Goal: Task Accomplishment & Management: Manage account settings

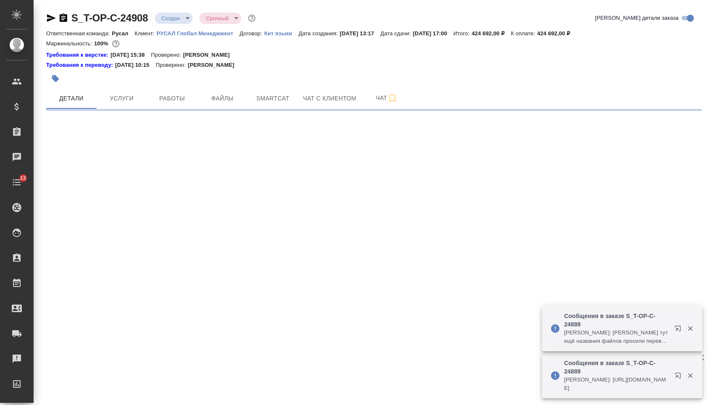
select select "RU"
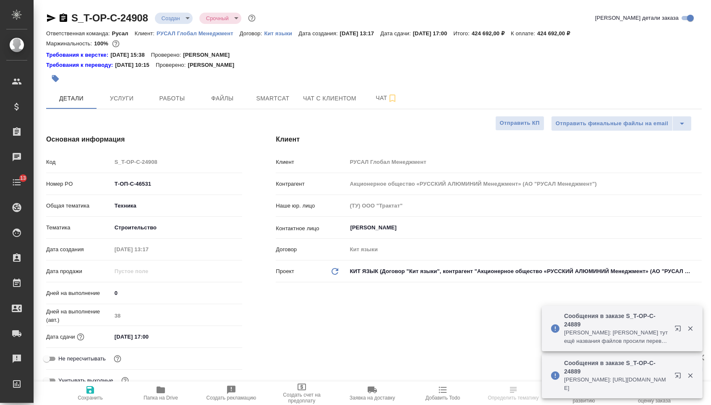
type input "[PERSON_NAME]"
type textarea "x"
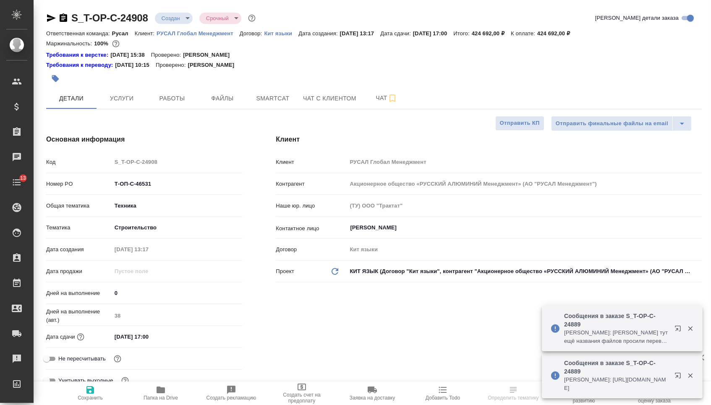
type textarea "x"
click at [119, 99] on span "Услуги" at bounding box center [122, 98] width 40 height 10
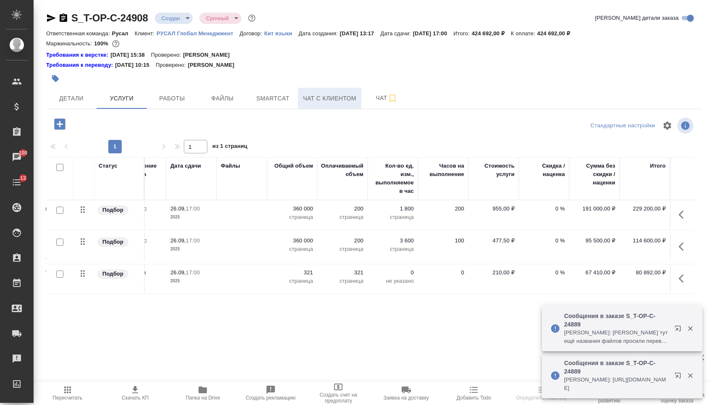
scroll to position [0, 142]
click at [374, 103] on span "Чат" at bounding box center [386, 98] width 40 height 10
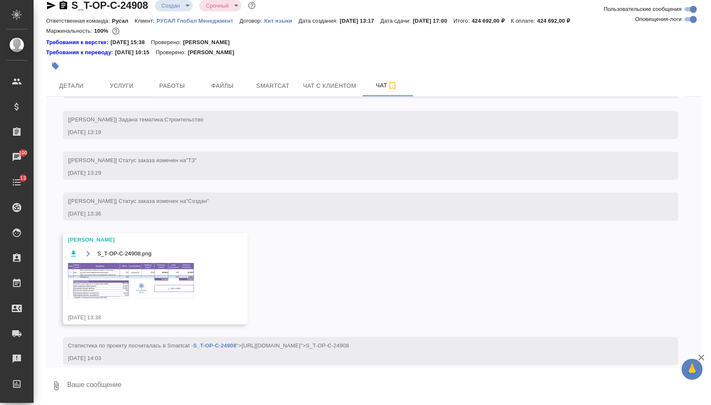
scroll to position [15, 0]
click at [145, 298] on img at bounding box center [131, 281] width 126 height 36
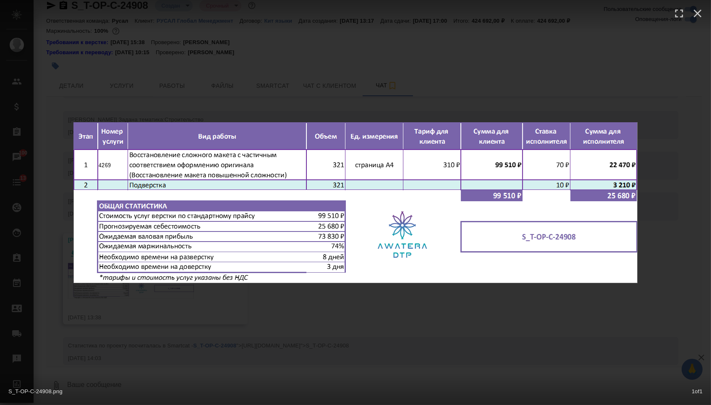
click at [219, 310] on div "S_T-OP-C-24908.png 1 of 1" at bounding box center [355, 202] width 711 height 405
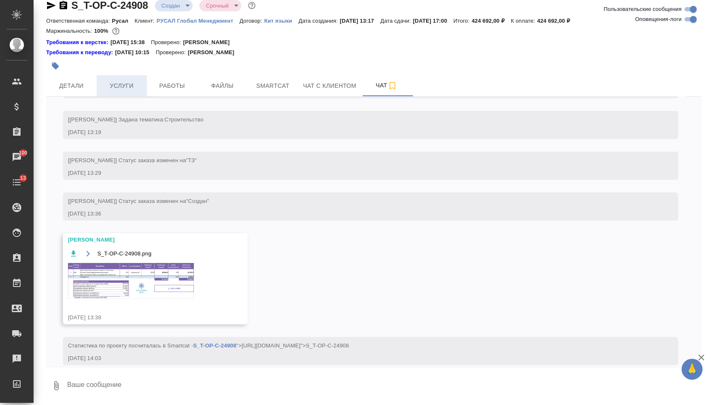
click at [125, 84] on span "Услуги" at bounding box center [122, 86] width 40 height 10
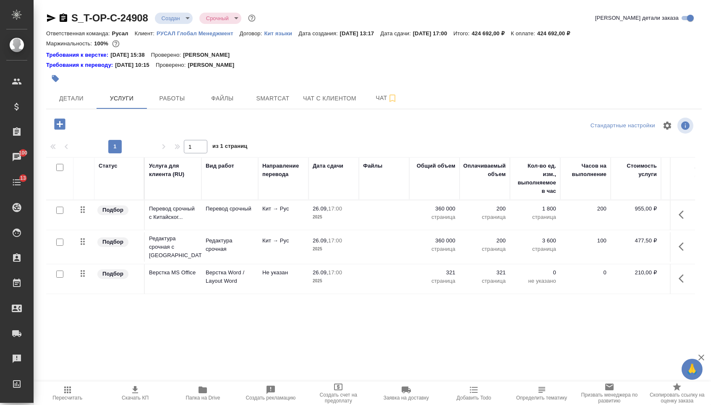
click at [449, 277] on p "321" at bounding box center [434, 272] width 42 height 8
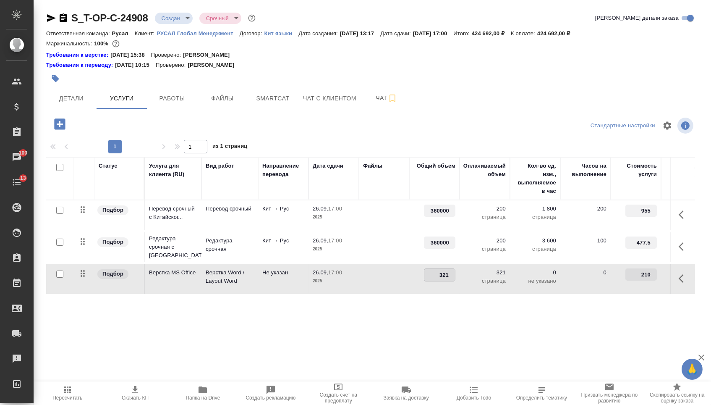
drag, startPoint x: 437, startPoint y: 279, endPoint x: 469, endPoint y: 279, distance: 31.5
click at [469, 279] on tr "Подбор Верстка MS Office Верстка Word / Layout Word Не указан 26.09, 17:00 2025…" at bounding box center [441, 279] width 791 height 30
type input "500"
click at [405, 337] on div "Статус Услуга для клиента (RU) Вид работ Направление перевода Дата сдачи Файлы …" at bounding box center [370, 247] width 649 height 180
click at [129, 123] on span "Сохранить и пересчитать" at bounding box center [119, 123] width 73 height 10
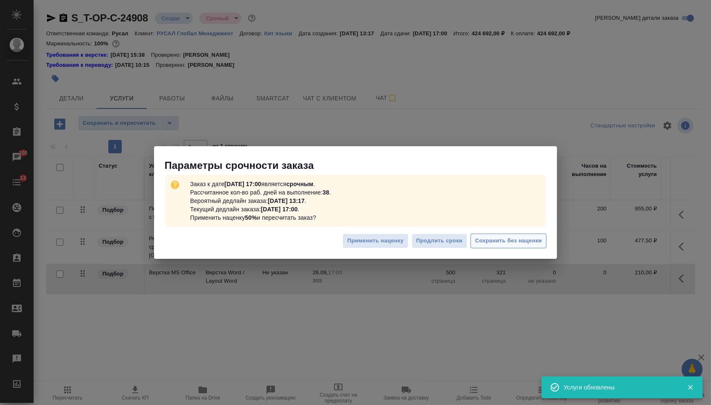
click at [490, 237] on span "Сохранить без наценки" at bounding box center [508, 241] width 67 height 10
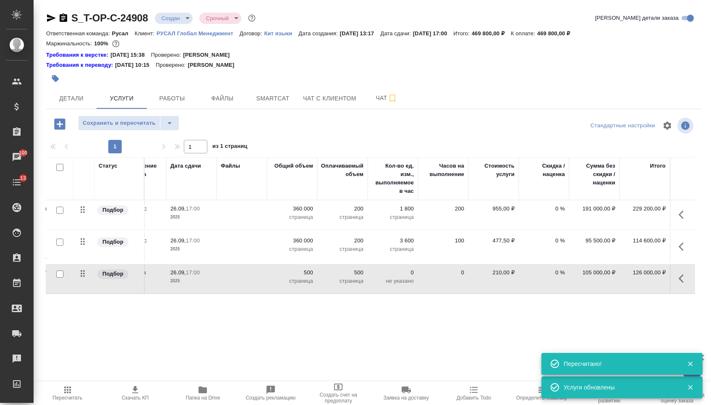
scroll to position [0, 142]
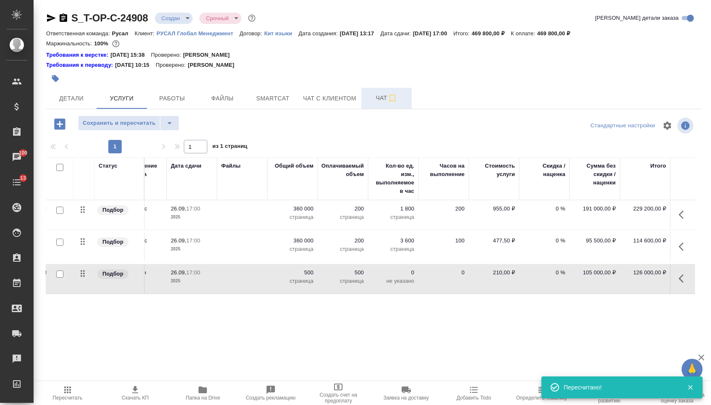
click at [374, 100] on span "Чат" at bounding box center [386, 98] width 40 height 10
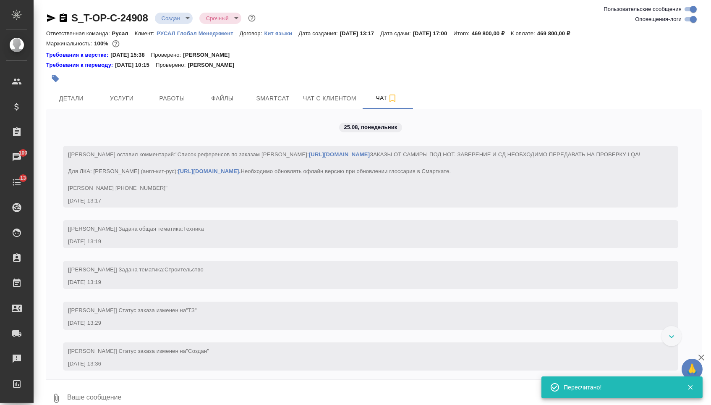
scroll to position [173, 0]
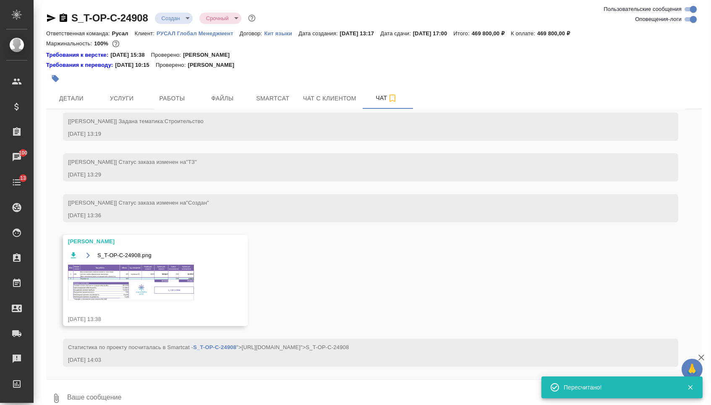
click at [121, 278] on img at bounding box center [131, 282] width 126 height 36
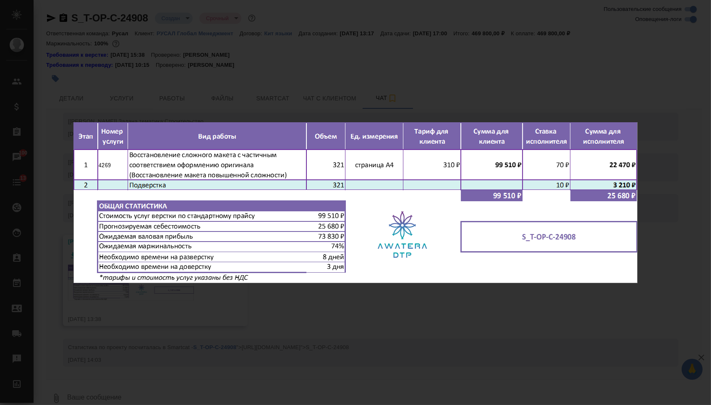
click at [178, 303] on div "S_T-OP-C-24908.png 1 of 1" at bounding box center [355, 202] width 711 height 405
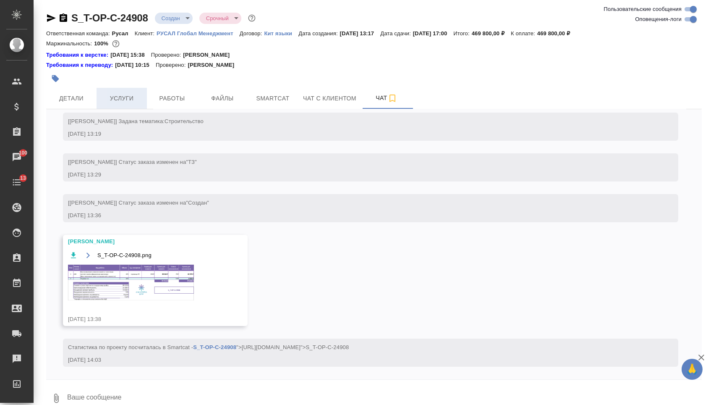
click at [123, 104] on span "Услуги" at bounding box center [122, 98] width 40 height 10
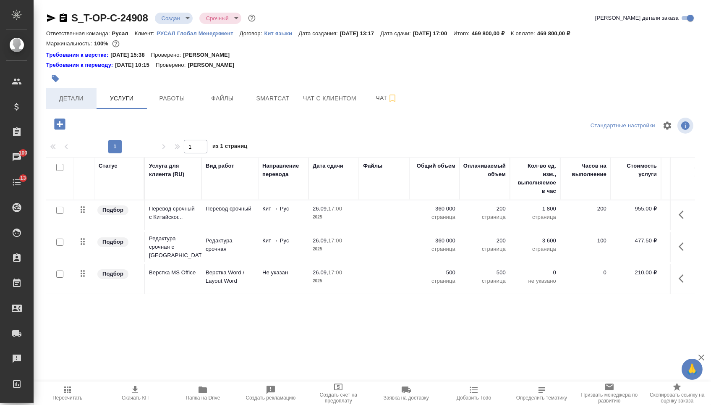
click at [75, 104] on span "Детали" at bounding box center [71, 98] width 40 height 10
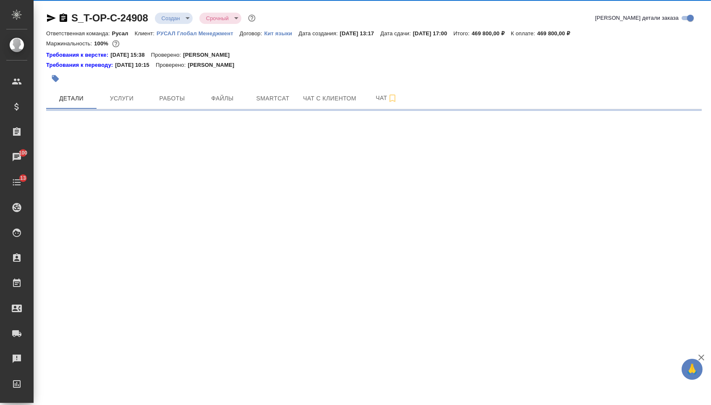
select select "RU"
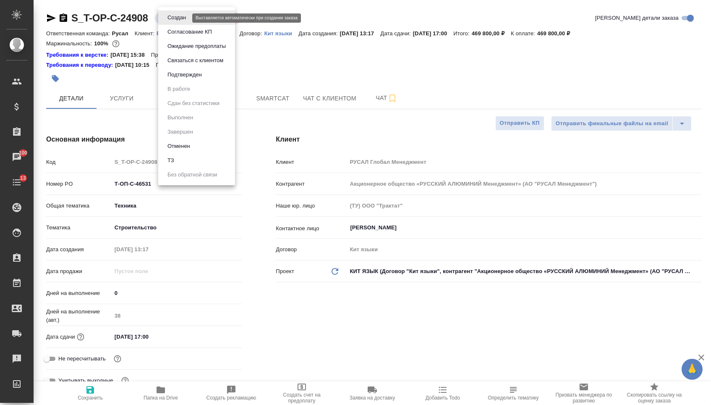
click at [185, 16] on body "🙏 .cls-1 fill:#fff; AWATERA Menshikova Aleksandra Клиенты Спецификации Заказы 1…" at bounding box center [355, 202] width 711 height 405
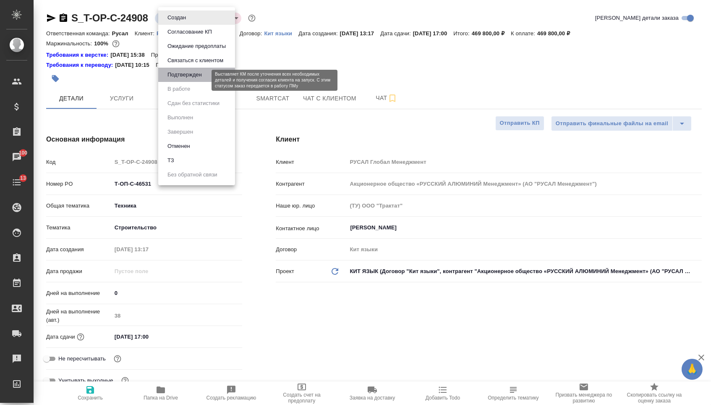
click at [186, 79] on button "Подтвержден" at bounding box center [184, 74] width 39 height 9
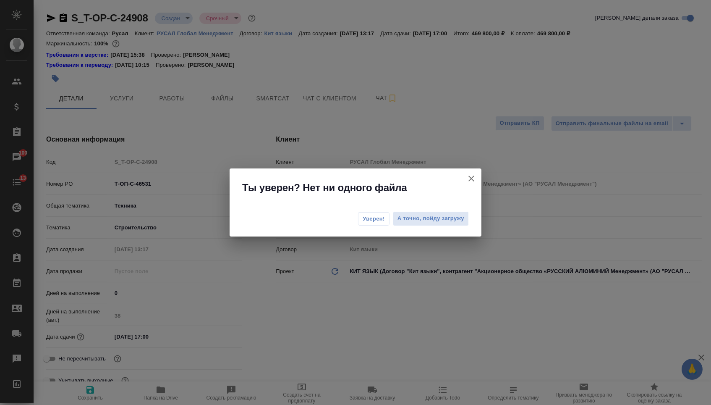
click at [369, 221] on span "Уверен!" at bounding box center [374, 218] width 22 height 8
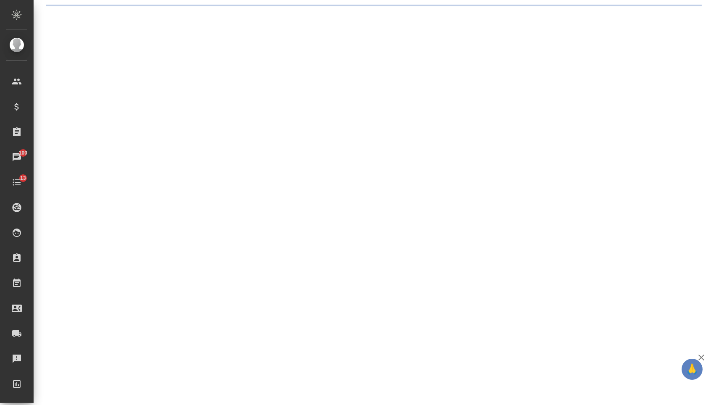
select select "RU"
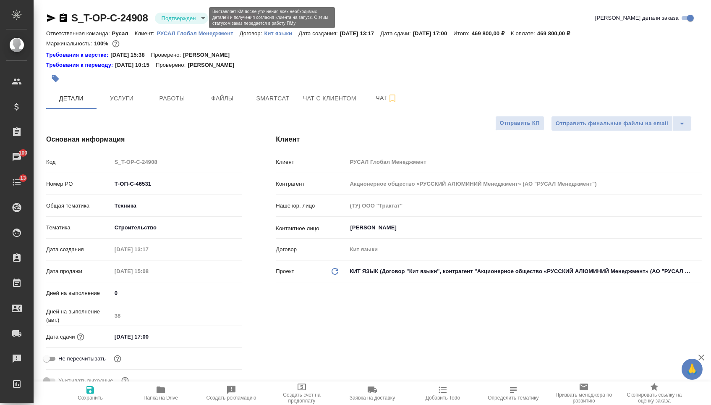
type textarea "x"
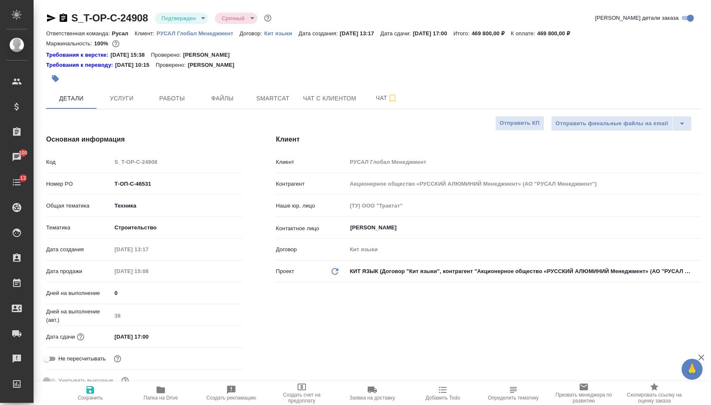
type textarea "x"
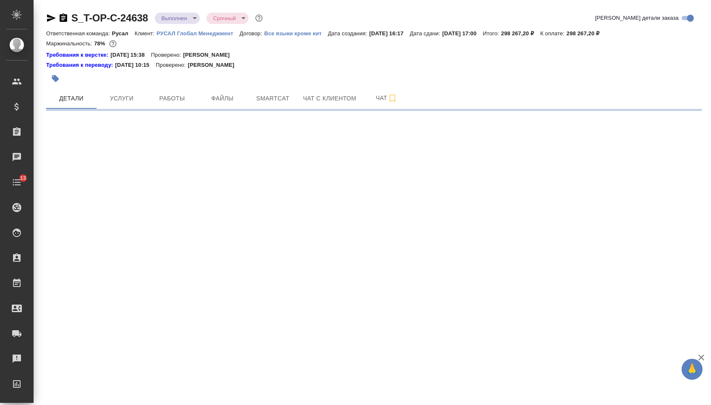
select select "RU"
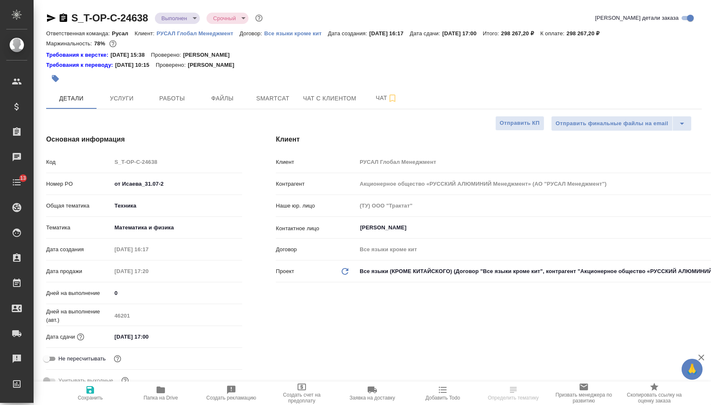
type textarea "x"
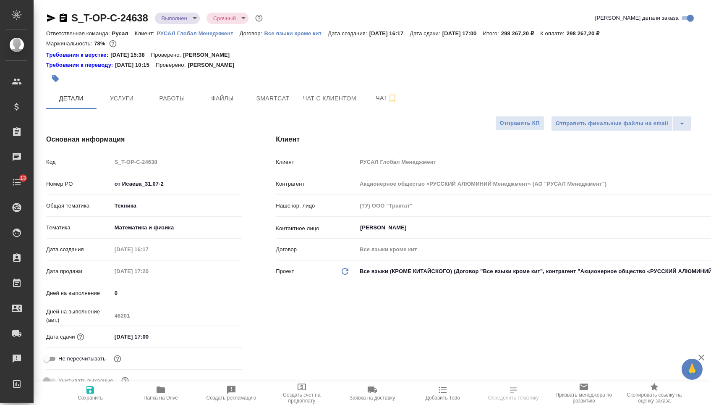
type textarea "x"
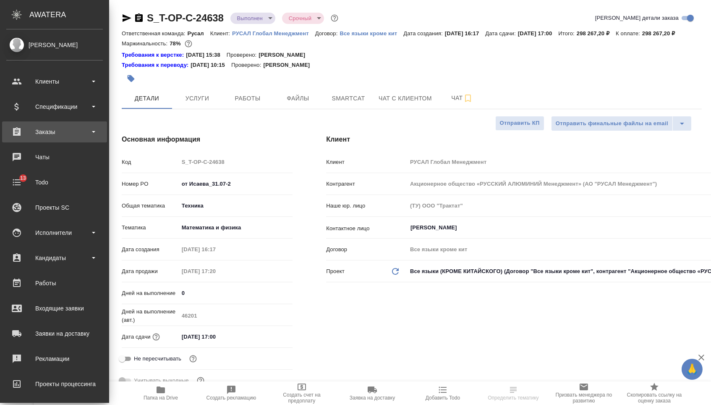
click at [27, 130] on div "Заказы" at bounding box center [54, 132] width 97 height 13
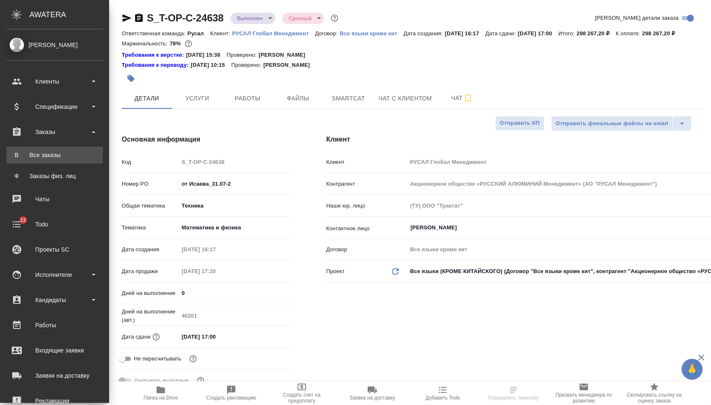
click at [33, 153] on div "Все заказы" at bounding box center [54, 155] width 88 height 8
